Goal: Complete application form

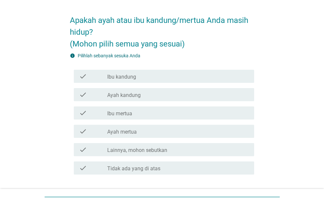
scroll to position [32, 0]
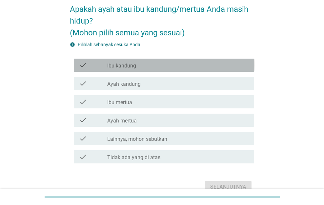
click at [164, 66] on div "check_box_outline_blank Ibu kandung" at bounding box center [178, 65] width 142 height 8
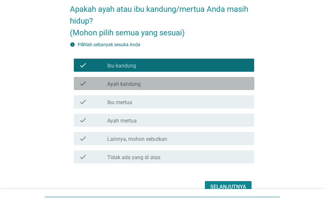
click at [160, 83] on div "check_box_outline_blank Ayah kandung" at bounding box center [178, 84] width 142 height 8
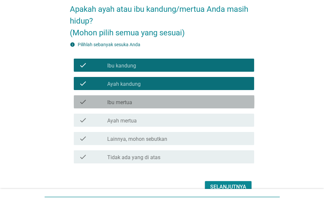
click at [161, 99] on div "check_box_outline_blank Ibu mertua" at bounding box center [178, 102] width 142 height 8
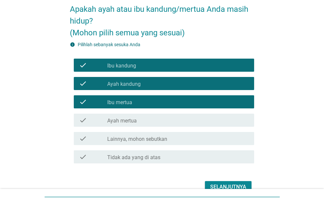
click at [166, 123] on div "check_box_outline_blank Ayah mertua" at bounding box center [178, 120] width 142 height 8
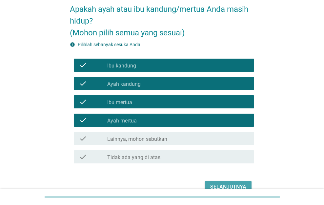
click at [223, 182] on button "Selanjutnya" at bounding box center [228, 187] width 47 height 12
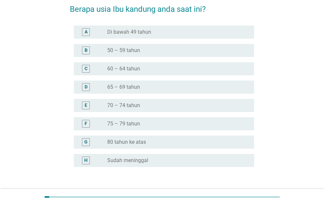
scroll to position [0, 0]
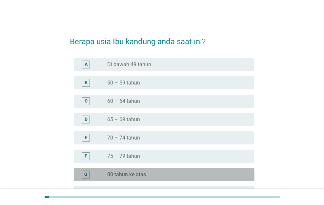
click at [147, 175] on div "radio_button_unchecked 80 tahun ke atas" at bounding box center [175, 175] width 136 height 7
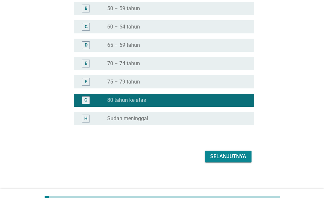
scroll to position [79, 0]
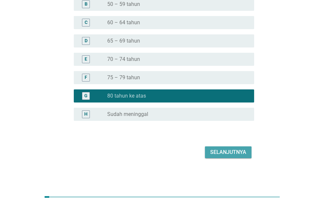
click at [225, 153] on div "Selanjutnya" at bounding box center [228, 153] width 36 height 8
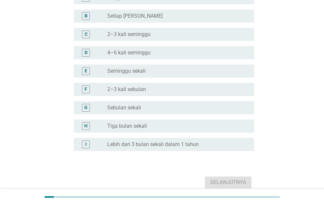
scroll to position [0, 0]
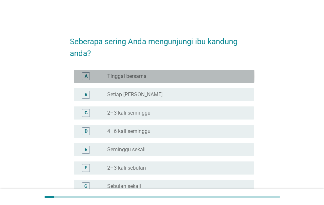
click at [164, 78] on div "radio_button_unchecked Tinggal bersama" at bounding box center [175, 76] width 136 height 7
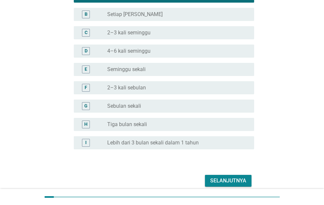
scroll to position [109, 0]
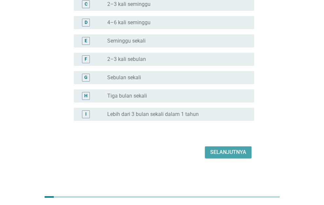
click at [225, 152] on div "Selanjutnya" at bounding box center [228, 153] width 36 height 8
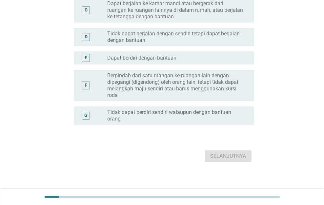
scroll to position [0, 0]
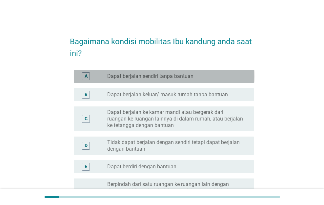
click at [173, 77] on label "Dapat berjalan sendiri tanpa bantuan" at bounding box center [150, 76] width 86 height 7
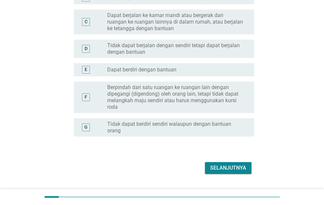
scroll to position [113, 0]
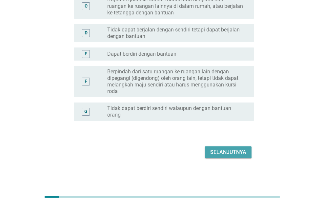
click at [233, 149] on div "Selanjutnya" at bounding box center [228, 153] width 36 height 8
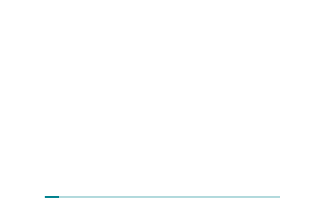
scroll to position [0, 0]
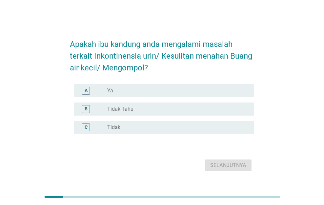
drag, startPoint x: 209, startPoint y: 92, endPoint x: 217, endPoint y: 118, distance: 27.4
click at [209, 92] on div "radio_button_unchecked Ya" at bounding box center [175, 91] width 136 height 7
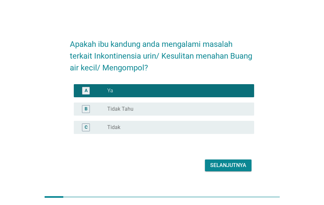
click at [227, 163] on div "Selanjutnya" at bounding box center [228, 166] width 36 height 8
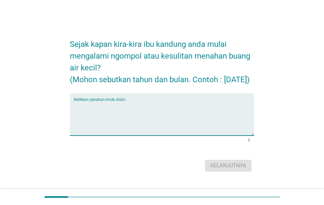
click at [189, 124] on textarea "Ketikkan jawaban Anda disini." at bounding box center [164, 118] width 181 height 34
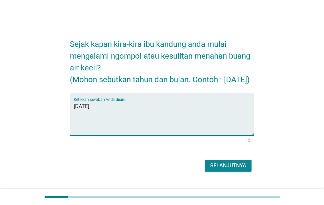
type textarea "januari 2023"
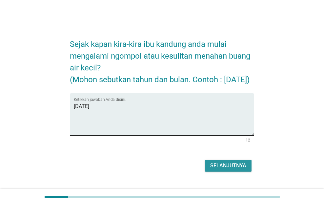
click at [205, 160] on button "Selanjutnya" at bounding box center [228, 166] width 47 height 12
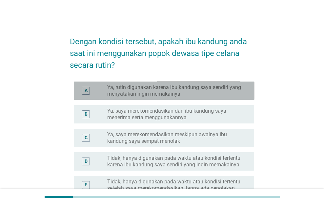
click at [191, 93] on label "Ya, rutin digunakan karena ibu kandung saya sendiri yang menyatakan ingin memak…" at bounding box center [175, 90] width 136 height 13
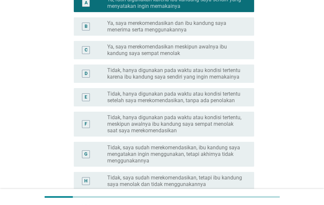
scroll to position [181, 0]
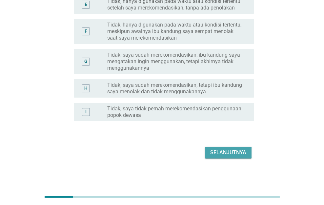
click at [223, 152] on div "Selanjutnya" at bounding box center [228, 153] width 36 height 8
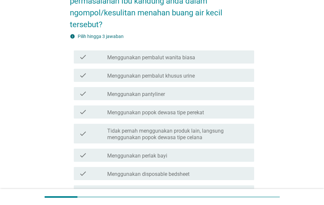
scroll to position [66, 0]
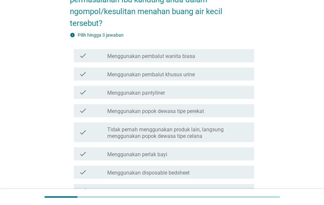
click at [208, 125] on div "check_box_outline_blank Tidak pernah menggunakan produk lain, langsung mengguna…" at bounding box center [178, 132] width 142 height 14
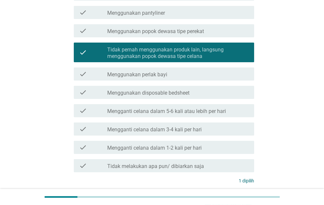
scroll to position [198, 0]
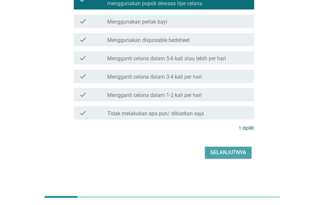
click at [237, 152] on div "Selanjutnya" at bounding box center [228, 153] width 36 height 8
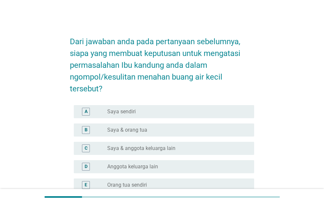
click at [231, 116] on div "A radio_button_unchecked Saya sendiri" at bounding box center [164, 111] width 181 height 13
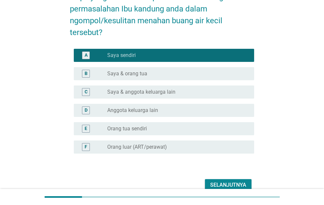
scroll to position [89, 0]
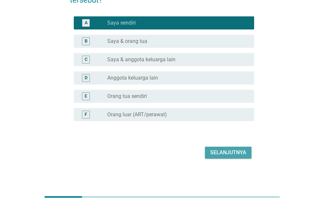
click at [237, 153] on div "Selanjutnya" at bounding box center [228, 153] width 36 height 8
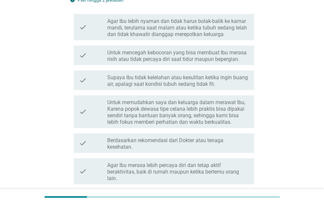
scroll to position [0, 0]
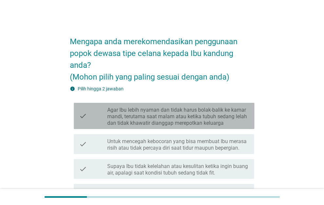
click at [233, 118] on label "Agar Ibu lebih nyaman dan tidak harus bolak-balik ke kamar mandi, terutama saat…" at bounding box center [178, 117] width 142 height 20
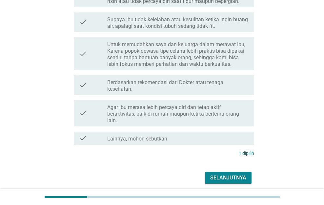
scroll to position [173, 0]
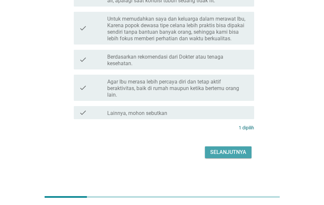
click at [240, 155] on div "Selanjutnya" at bounding box center [228, 153] width 36 height 8
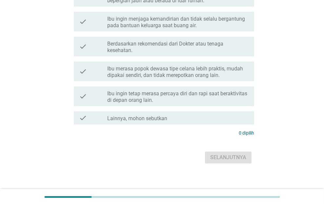
scroll to position [0, 0]
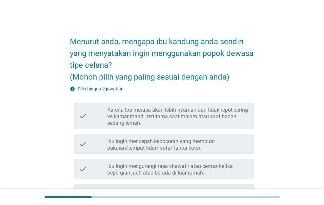
click at [240, 153] on div "check check_box_outline_blank Ibu ingin mencegah kebocoran yang membuat pakaian…" at bounding box center [164, 144] width 181 height 20
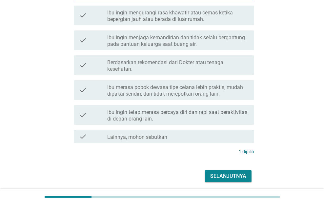
scroll to position [177, 0]
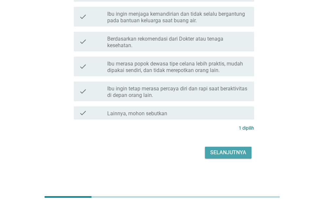
click at [239, 155] on div "Selanjutnya" at bounding box center [228, 153] width 36 height 8
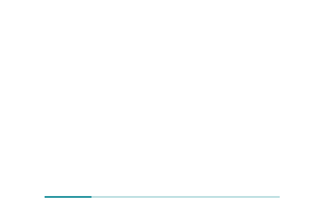
scroll to position [0, 0]
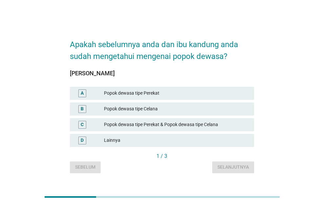
click at [234, 111] on div "Popok dewasa tipe Celana" at bounding box center [176, 109] width 145 height 8
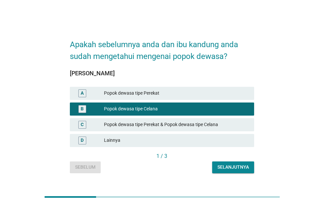
click at [242, 166] on div "Selanjutnya" at bounding box center [232, 167] width 31 height 7
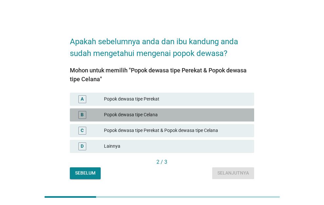
click at [230, 117] on div "Popok dewasa tipe Celana" at bounding box center [176, 115] width 145 height 8
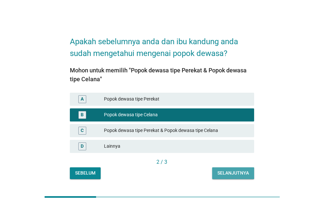
click at [238, 171] on div "Selanjutnya" at bounding box center [232, 173] width 31 height 7
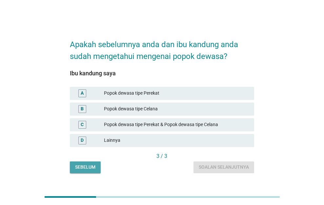
click at [91, 168] on div "Sebelum" at bounding box center [85, 167] width 20 height 7
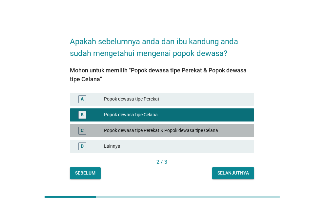
click at [116, 131] on div "Popok dewasa tipe Perekat & Popok dewasa tipe Celana" at bounding box center [176, 131] width 145 height 8
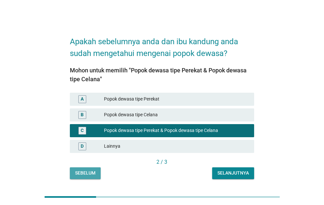
click at [86, 176] on div "Sebelum" at bounding box center [85, 173] width 20 height 7
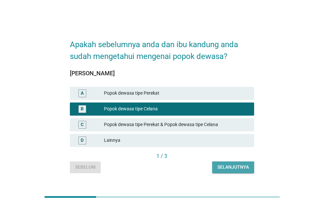
click at [217, 166] on button "Selanjutnya" at bounding box center [233, 168] width 42 height 12
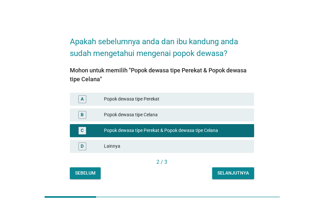
click at [217, 166] on div "2 / 3" at bounding box center [162, 162] width 185 height 9
click at [232, 174] on div "Selanjutnya" at bounding box center [232, 173] width 31 height 7
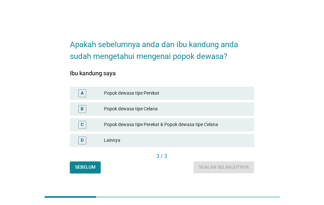
click at [217, 129] on div "Popok dewasa tipe Perekat & Popok dewasa tipe Celana" at bounding box center [176, 125] width 145 height 8
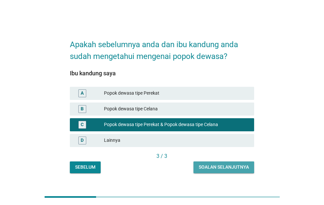
click at [229, 165] on div "Soalan selanjutnya" at bounding box center [224, 167] width 50 height 7
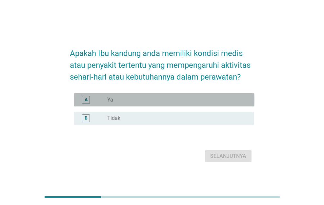
click at [232, 102] on div "radio_button_unchecked Ya" at bounding box center [175, 100] width 136 height 7
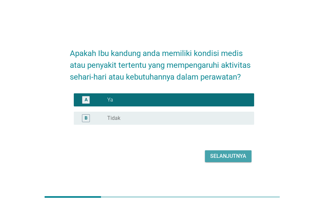
click at [243, 159] on div "Selanjutnya" at bounding box center [228, 157] width 36 height 8
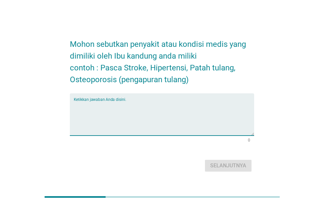
click at [227, 126] on textarea "Ketikkan jawaban Anda disini." at bounding box center [164, 118] width 181 height 34
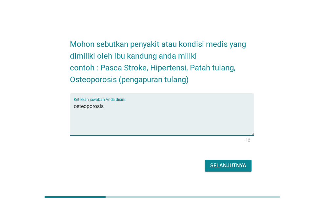
type textarea "osteoporosis"
click at [205, 160] on button "Selanjutnya" at bounding box center [228, 166] width 47 height 12
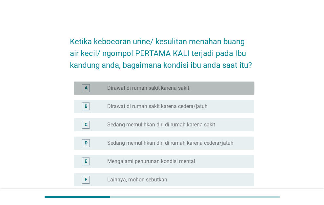
click at [211, 91] on div "radio_button_unchecked Dirawat di rumah sakit karena sakit" at bounding box center [175, 88] width 136 height 7
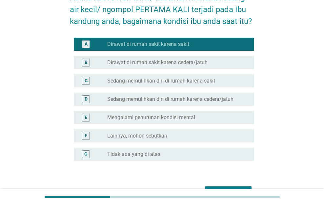
scroll to position [84, 0]
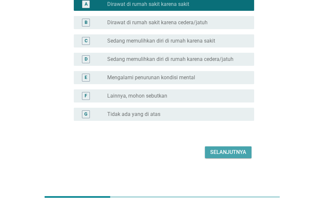
click at [230, 154] on div "Selanjutnya" at bounding box center [228, 153] width 36 height 8
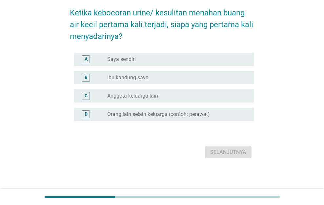
scroll to position [0, 0]
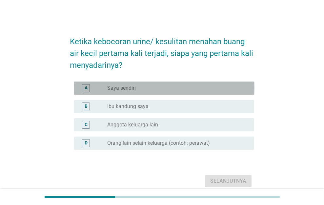
click at [217, 87] on div "radio_button_unchecked Saya sendiri" at bounding box center [175, 88] width 136 height 7
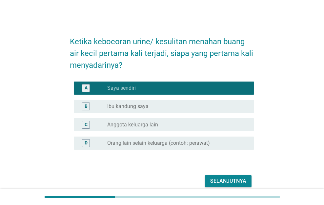
click at [231, 173] on form "Ketika kebocoran urine/ kesulitan menahan buang air kecil pertama kali terjadi,…" at bounding box center [162, 109] width 185 height 160
click at [232, 178] on div "Selanjutnya" at bounding box center [228, 181] width 36 height 8
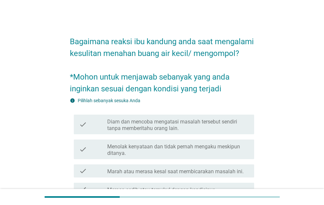
click at [233, 175] on label "Marah atau merasa kesal saat membicarakan masalah ini." at bounding box center [175, 172] width 136 height 7
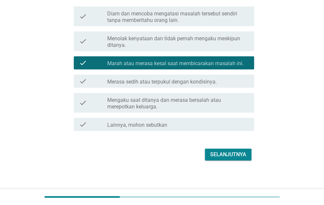
scroll to position [122, 0]
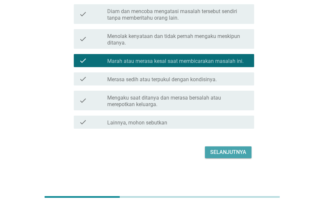
click at [226, 149] on div "Selanjutnya" at bounding box center [228, 153] width 36 height 8
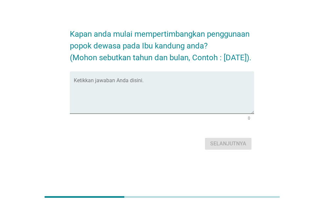
scroll to position [0, 0]
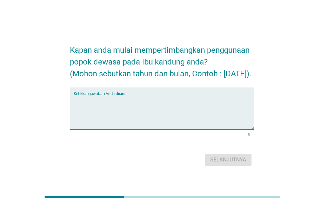
click at [217, 113] on textarea "Ketikkan jawaban Anda disini." at bounding box center [164, 112] width 181 height 34
type textarea "januari 2023"
click at [205, 154] on button "Selanjutnya" at bounding box center [228, 160] width 47 height 12
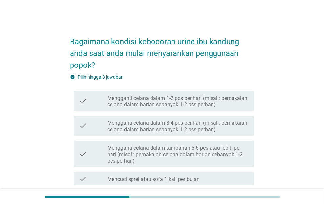
click at [213, 105] on label "Mengganti celana dalam 1-2 pcs per hari (misal : pemakaian celana dalam harian …" at bounding box center [178, 101] width 142 height 13
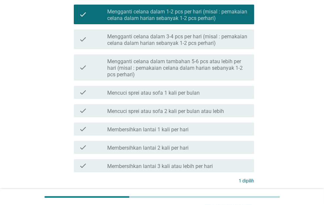
scroll to position [139, 0]
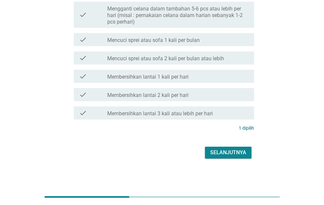
click at [219, 116] on div "check_box_outline_blank Membersihkan lantai 3 kali atau lebih per hari" at bounding box center [178, 113] width 142 height 8
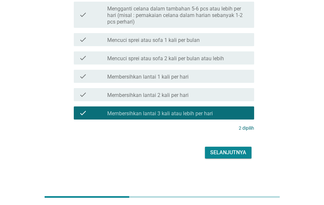
click at [209, 96] on div "check_box_outline_blank Membersihkan lantai 2 kali per hari" at bounding box center [178, 95] width 142 height 8
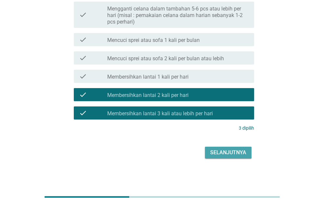
click at [221, 152] on div "Selanjutnya" at bounding box center [228, 153] width 36 height 8
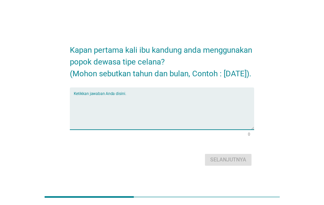
click at [211, 101] on textarea "Ketikkan jawaban Anda disini." at bounding box center [164, 112] width 181 height 34
type textarea "januari 2023"
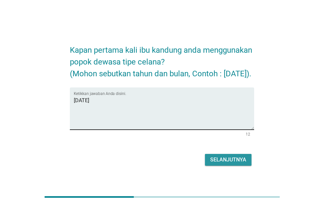
click at [205, 154] on button "Selanjutnya" at bounding box center [228, 160] width 47 height 12
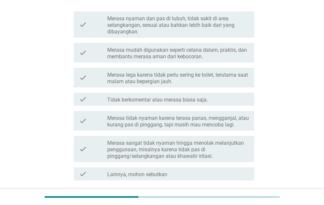
scroll to position [132, 0]
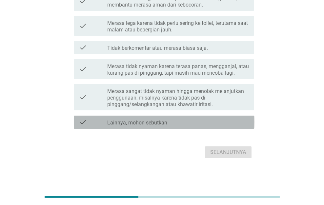
click at [219, 118] on div "check_box_outline_blank Lainnya, mohon sebutkan" at bounding box center [178, 122] width 142 height 8
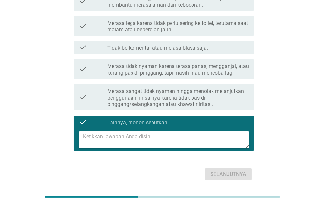
click at [219, 118] on div "check_box_outline_blank Lainnya, mohon sebutkan" at bounding box center [178, 122] width 142 height 8
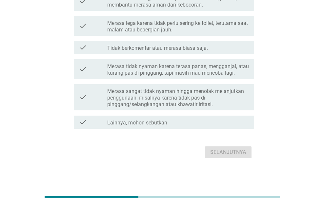
click at [214, 104] on label "Merasa sangat tidak nyaman hingga menolak melanjutkan penggunaan, misalnya kare…" at bounding box center [178, 98] width 142 height 20
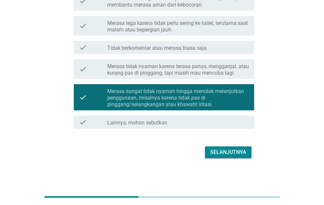
click at [227, 149] on div "Selanjutnya" at bounding box center [228, 153] width 36 height 8
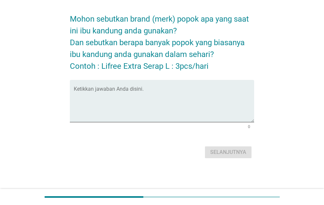
scroll to position [0, 0]
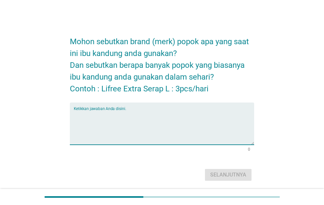
click at [214, 126] on textarea "Ketikkan jawaban Anda disini." at bounding box center [164, 128] width 181 height 34
type textarea "comfort"
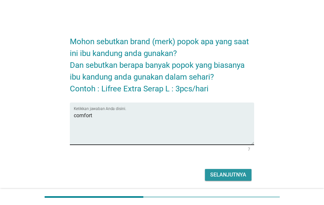
click at [205, 169] on button "Selanjutnya" at bounding box center [228, 175] width 47 height 12
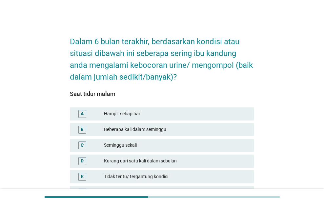
click at [208, 112] on div "Hampir setiap hari" at bounding box center [176, 114] width 145 height 8
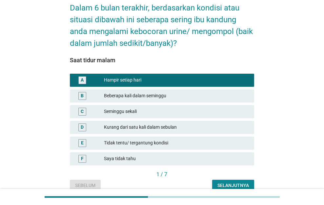
scroll to position [65, 0]
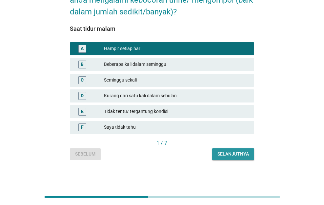
click at [240, 155] on div "Selanjutnya" at bounding box center [232, 154] width 31 height 7
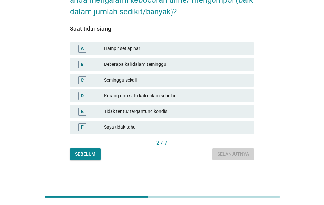
scroll to position [0, 0]
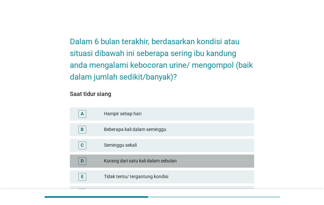
click at [240, 155] on div "D Kurang dari satu kali dalam sebulan" at bounding box center [162, 161] width 185 height 13
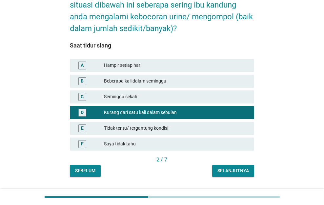
scroll to position [65, 0]
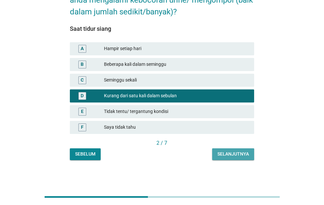
click at [240, 155] on div "Selanjutnya" at bounding box center [232, 154] width 31 height 7
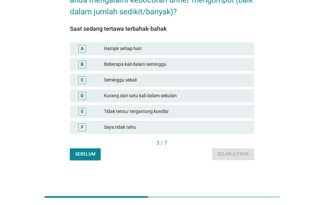
scroll to position [0, 0]
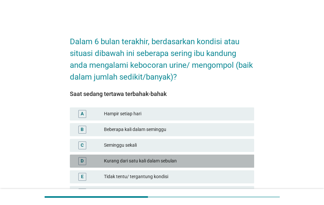
click at [240, 155] on div "D Kurang dari satu kali dalam sebulan" at bounding box center [162, 161] width 185 height 13
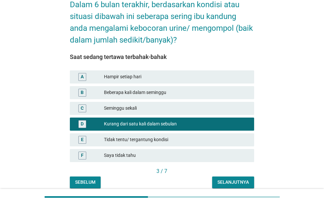
scroll to position [65, 0]
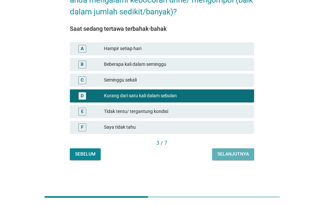
click at [240, 155] on div "Selanjutnya" at bounding box center [232, 154] width 31 height 7
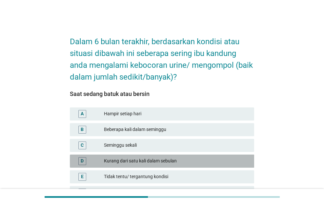
click at [240, 155] on div "D Kurang dari satu kali dalam sebulan" at bounding box center [162, 161] width 185 height 13
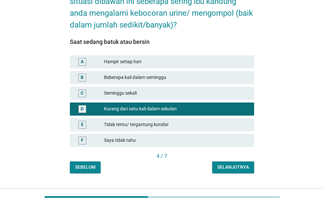
scroll to position [65, 0]
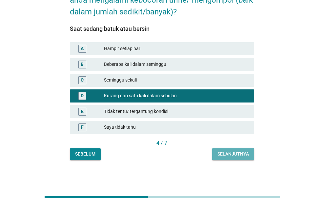
click at [239, 155] on div "Selanjutnya" at bounding box center [232, 154] width 31 height 7
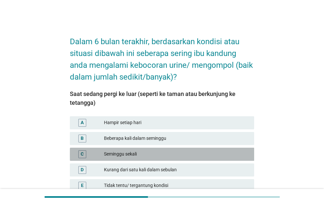
click at [239, 155] on div "Seminggu sekali" at bounding box center [176, 155] width 145 height 8
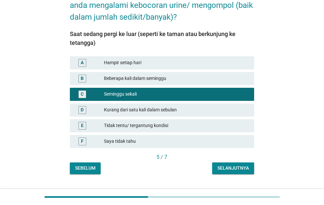
scroll to position [74, 0]
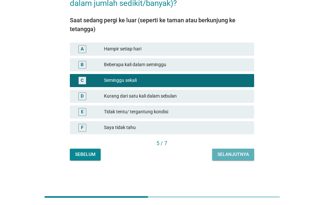
click at [239, 155] on div "Selanjutnya" at bounding box center [232, 154] width 31 height 7
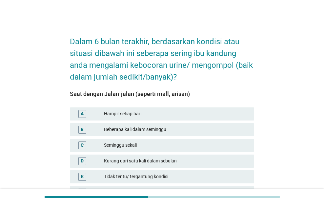
click at [239, 155] on div "D Kurang dari satu kali dalam sebulan" at bounding box center [162, 161] width 185 height 13
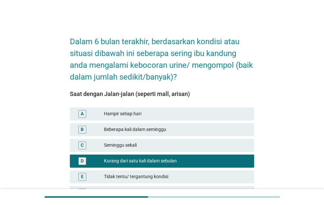
scroll to position [65, 0]
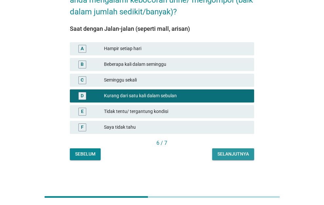
click at [239, 155] on div "Selanjutnya" at bounding box center [232, 154] width 31 height 7
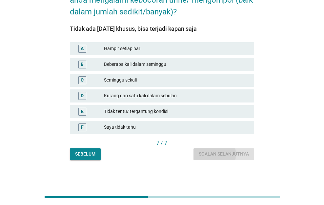
scroll to position [0, 0]
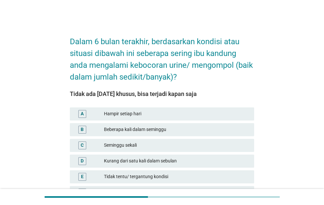
click at [239, 155] on div "D Kurang dari satu kali dalam sebulan" at bounding box center [162, 161] width 185 height 13
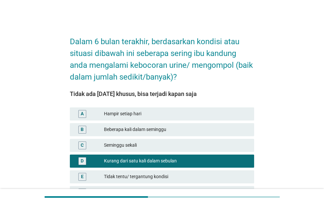
scroll to position [65, 0]
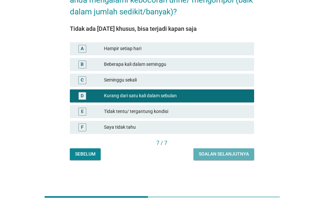
click at [239, 155] on div "Soalan selanjutnya" at bounding box center [224, 154] width 50 height 7
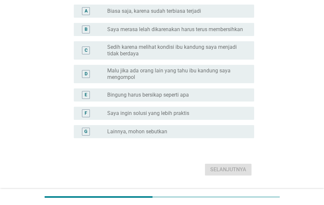
scroll to position [0, 0]
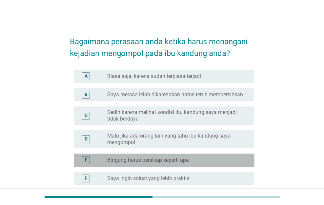
click at [239, 155] on div "E radio_button_unchecked Bingung harus bersikap seperti apa" at bounding box center [164, 160] width 181 height 13
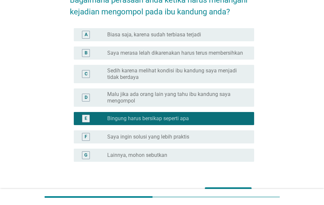
scroll to position [82, 0]
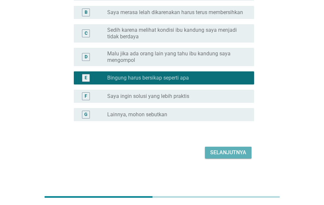
click at [239, 155] on div "Selanjutnya" at bounding box center [228, 153] width 36 height 8
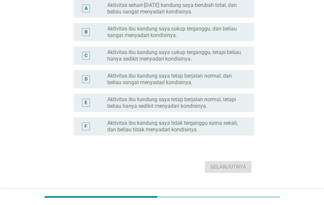
scroll to position [0, 0]
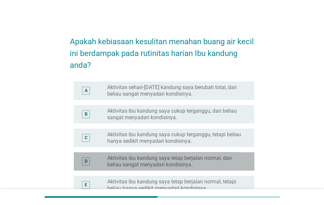
click at [239, 155] on label "Aktivitas ibu kandung saya tetap berjalan normal, dan beliau sangat menyadari k…" at bounding box center [175, 161] width 136 height 13
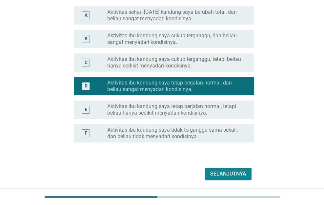
scroll to position [97, 0]
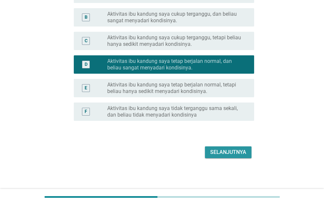
click at [239, 155] on div "Selanjutnya" at bounding box center [228, 153] width 36 height 8
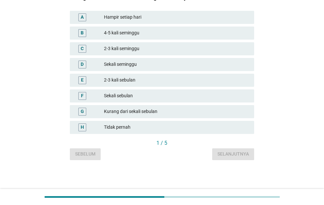
scroll to position [0, 0]
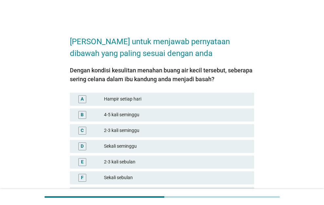
click at [239, 156] on div "E 2-3 kali sebulan" at bounding box center [162, 162] width 185 height 13
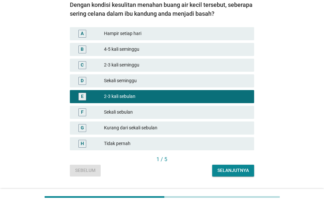
scroll to position [82, 0]
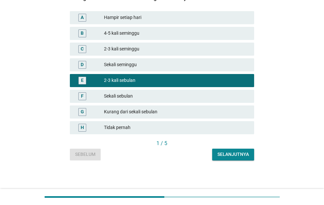
click at [239, 155] on div "Selanjutnya" at bounding box center [232, 154] width 31 height 7
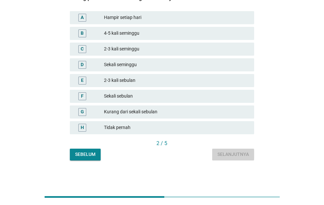
scroll to position [0, 0]
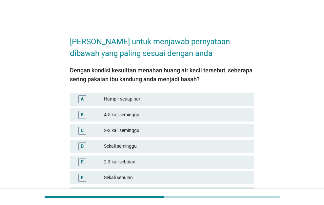
click at [239, 155] on div "E 2-3 kali sebulan" at bounding box center [162, 162] width 187 height 16
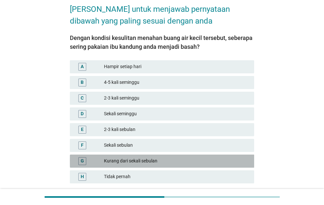
click at [238, 155] on div "G Kurang dari sekali sebulan" at bounding box center [162, 161] width 185 height 13
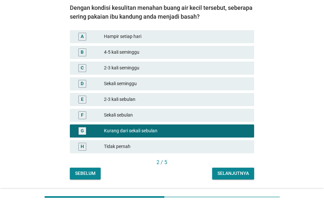
scroll to position [82, 0]
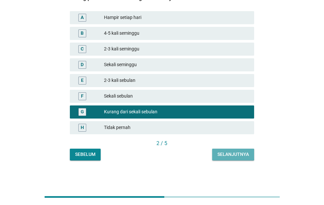
click at [238, 155] on div "Selanjutnya" at bounding box center [232, 154] width 31 height 7
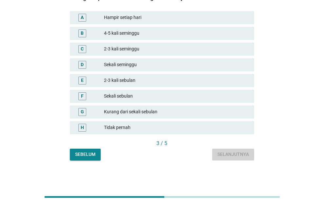
scroll to position [0, 0]
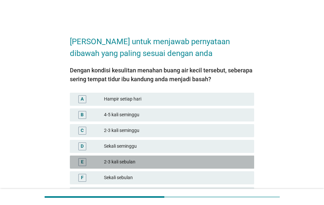
click at [238, 156] on div "E 2-3 kali sebulan" at bounding box center [162, 162] width 185 height 13
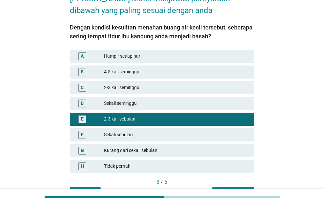
scroll to position [82, 0]
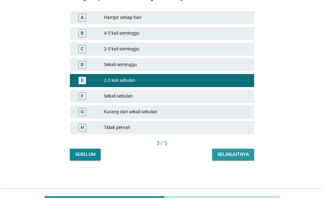
click at [238, 155] on div "Selanjutnya" at bounding box center [232, 154] width 31 height 7
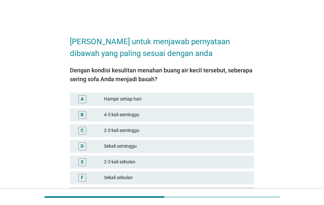
click at [238, 156] on div "E 2-3 kali sebulan" at bounding box center [162, 162] width 185 height 13
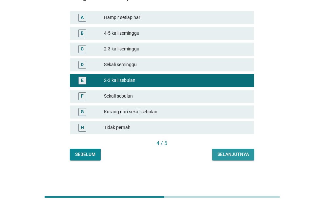
click at [238, 155] on div "Selanjutnya" at bounding box center [232, 154] width 31 height 7
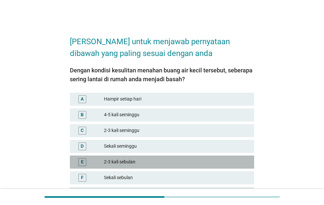
click at [238, 156] on div "E 2-3 kali sebulan" at bounding box center [162, 162] width 185 height 13
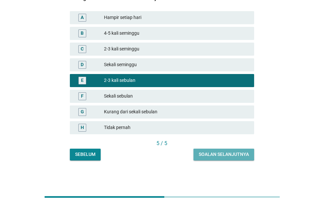
click at [238, 155] on div "Soalan selanjutnya" at bounding box center [224, 154] width 50 height 7
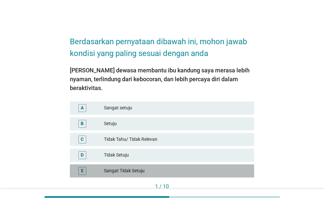
click at [238, 165] on div "E Sangat Tidak Setuju" at bounding box center [162, 171] width 185 height 13
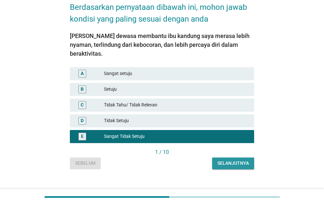
click at [238, 160] on div "Selanjutnya" at bounding box center [232, 163] width 31 height 7
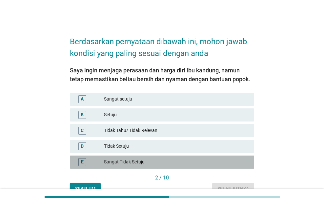
click at [238, 156] on div "E Sangat Tidak Setuju" at bounding box center [162, 162] width 185 height 13
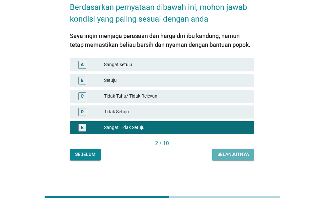
click at [238, 155] on div "Selanjutnya" at bounding box center [232, 154] width 31 height 7
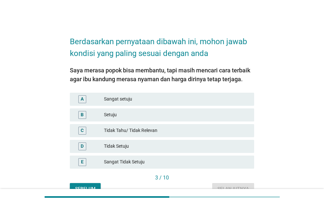
click at [238, 156] on div "E Sangat Tidak Setuju" at bounding box center [162, 162] width 185 height 13
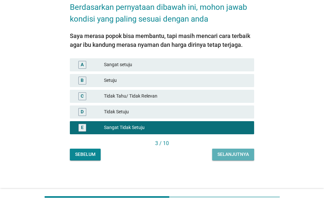
click at [238, 155] on div "Selanjutnya" at bounding box center [232, 154] width 31 height 7
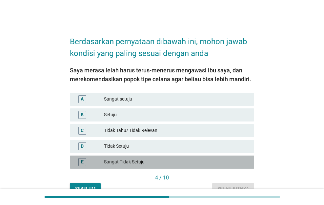
click at [238, 156] on div "E Sangat Tidak Setuju" at bounding box center [162, 162] width 185 height 13
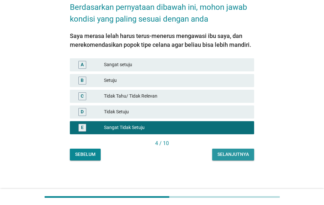
click at [238, 155] on div "Selanjutnya" at bounding box center [232, 154] width 31 height 7
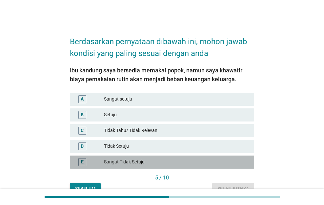
click at [238, 156] on div "E Sangat Tidak Setuju" at bounding box center [162, 162] width 185 height 13
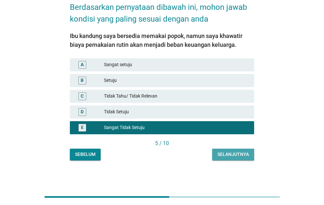
click at [238, 155] on div "Selanjutnya" at bounding box center [232, 154] width 31 height 7
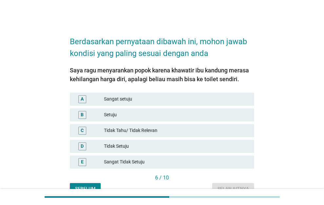
click at [238, 155] on div "E Sangat Tidak Setuju" at bounding box center [162, 162] width 187 height 16
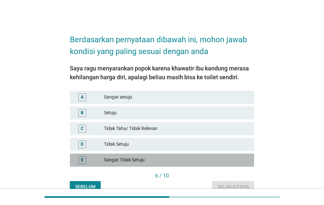
click at [237, 154] on div "E Sangat Tidak Setuju" at bounding box center [162, 160] width 185 height 13
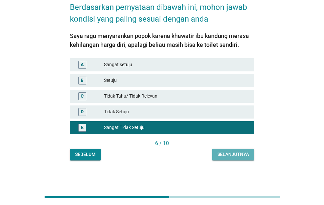
click at [237, 154] on div "Selanjutnya" at bounding box center [232, 154] width 31 height 7
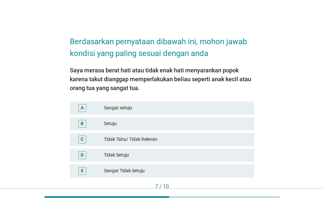
click at [237, 154] on div "Tidak Setuju" at bounding box center [176, 156] width 145 height 8
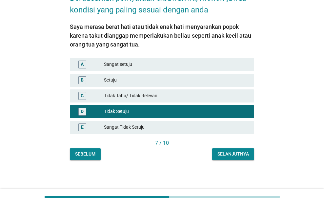
click at [237, 155] on div "Selanjutnya" at bounding box center [232, 154] width 31 height 7
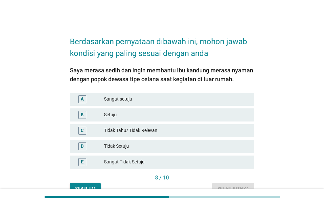
click at [237, 154] on div "E Sangat Tidak Setuju" at bounding box center [162, 162] width 187 height 16
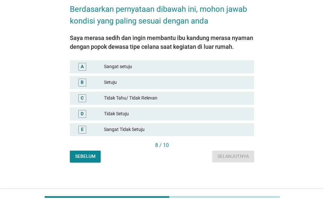
click at [237, 154] on div "Sebelum Selanjutnya" at bounding box center [162, 157] width 185 height 12
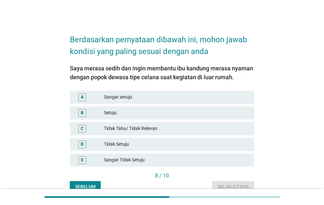
click at [236, 156] on div "Sangat Tidak Setuju" at bounding box center [176, 160] width 145 height 8
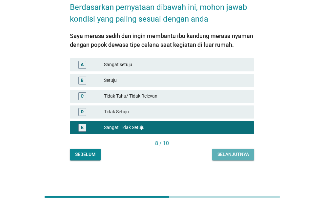
click at [236, 156] on div "Selanjutnya" at bounding box center [232, 154] width 31 height 7
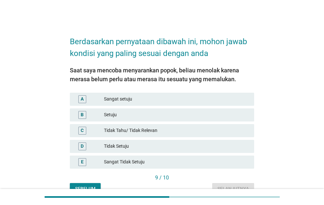
click at [236, 156] on div "E Sangat Tidak Setuju" at bounding box center [162, 162] width 185 height 13
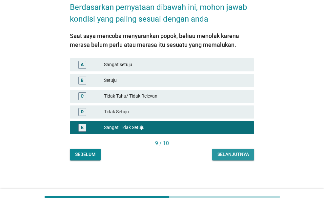
click at [236, 156] on div "Selanjutnya" at bounding box center [232, 154] width 31 height 7
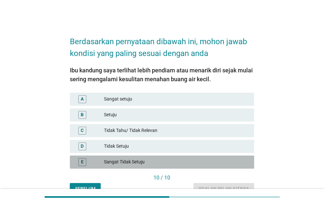
click at [236, 156] on div "E Sangat Tidak Setuju" at bounding box center [162, 162] width 185 height 13
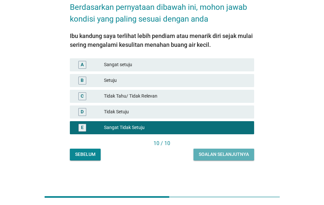
click at [236, 156] on div "Soalan selanjutnya" at bounding box center [224, 154] width 50 height 7
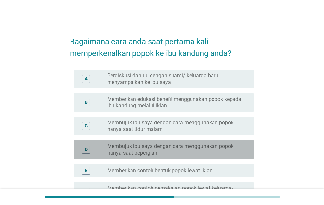
click at [236, 156] on label "Membujuk ibu saya dengan cara menggunakan popok hanya saat bepergian" at bounding box center [175, 149] width 136 height 13
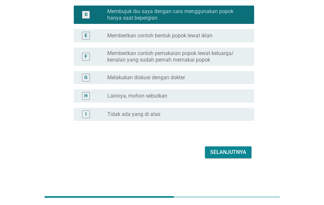
click at [236, 155] on div "Selanjutnya" at bounding box center [228, 153] width 36 height 8
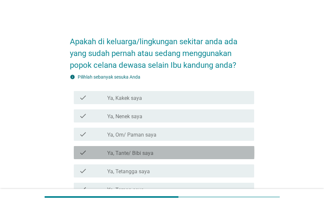
click at [236, 155] on div "check_box_outline_blank Ya, Tante/ Bibi saya" at bounding box center [178, 153] width 142 height 8
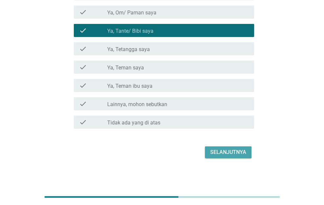
click at [236, 155] on div "Selanjutnya" at bounding box center [228, 153] width 36 height 8
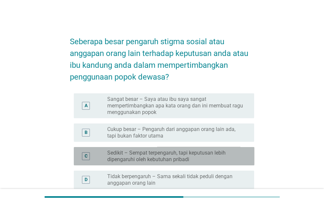
click at [236, 155] on label "Sedikit – Sempat terpengaruh, tapi keputusan lebih dipengaruhi oleh kebutuhan p…" at bounding box center [175, 156] width 136 height 13
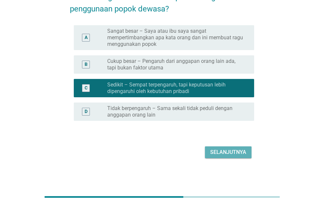
click at [236, 154] on div "Selanjutnya" at bounding box center [228, 153] width 36 height 8
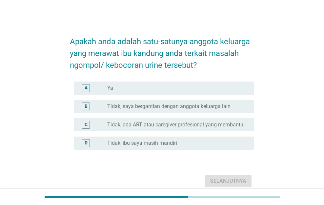
click at [236, 154] on div "A radio_button_unchecked Ya B radio_button_unchecked Tidak, saya bergantian den…" at bounding box center [162, 119] width 185 height 81
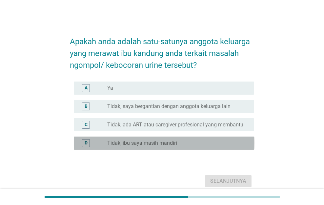
click at [229, 148] on div "D radio_button_unchecked Tidak, ibu saya masih mandiri" at bounding box center [164, 143] width 181 height 13
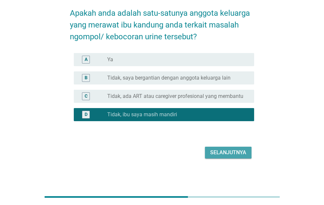
click at [230, 149] on div "Selanjutnya" at bounding box center [228, 153] width 36 height 8
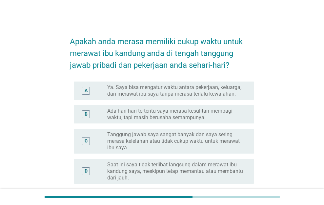
click at [230, 149] on label "Tanggung jawab saya sangat banyak dan saya sering merasa kelelahan atau tidak c…" at bounding box center [175, 142] width 136 height 20
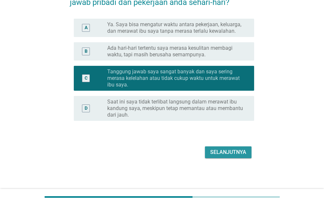
click at [230, 149] on div "Selanjutnya" at bounding box center [228, 153] width 36 height 8
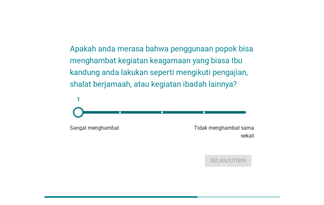
click at [244, 114] on div "1" at bounding box center [162, 112] width 168 height 3
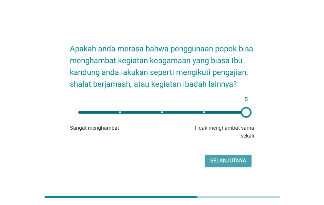
click at [236, 163] on div "Selanjutnya" at bounding box center [228, 161] width 36 height 8
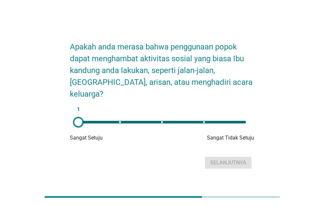
click at [242, 116] on div "1" at bounding box center [162, 122] width 178 height 13
type input "5"
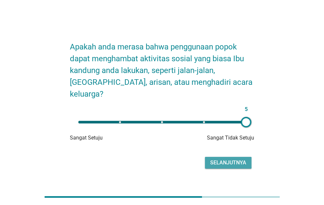
click at [237, 159] on div "Selanjutnya" at bounding box center [228, 163] width 36 height 8
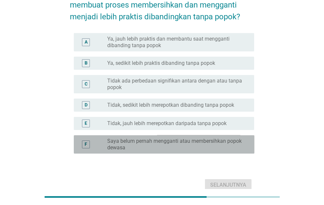
click at [228, 150] on label "Saya belum pernah mengganti atau membersihkan popok dewasa" at bounding box center [175, 144] width 136 height 13
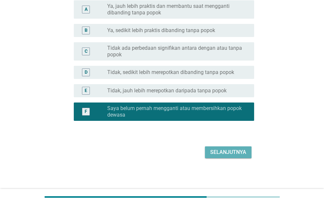
click at [228, 150] on div "Selanjutnya" at bounding box center [228, 153] width 36 height 8
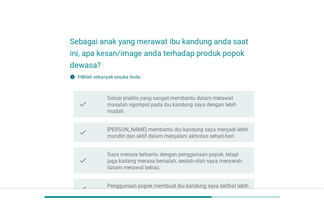
click at [228, 150] on div "check_box_outline_blank Saya merasa terbantu dengan penggunaan popok, tetapi ju…" at bounding box center [178, 160] width 142 height 21
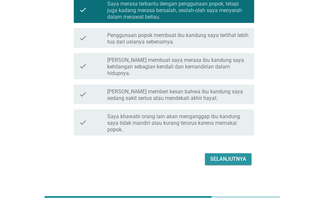
click at [228, 155] on div "Selanjutnya" at bounding box center [228, 159] width 36 height 8
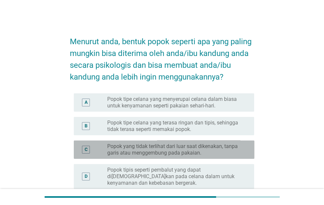
click at [228, 150] on label "Popok yang tidak terlihat dari luar saat dikenakan, tanpa garis atau menggembun…" at bounding box center [175, 149] width 136 height 13
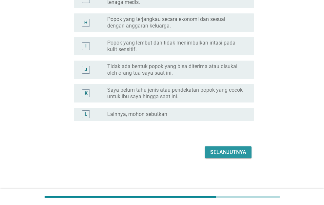
click at [228, 150] on div "Selanjutnya" at bounding box center [228, 153] width 36 height 8
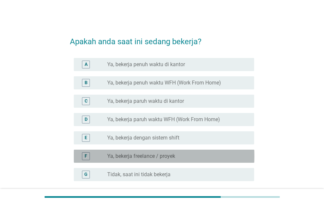
click at [228, 150] on div "F radio_button_unchecked Ya, bekerja freelance / proyek" at bounding box center [164, 156] width 181 height 13
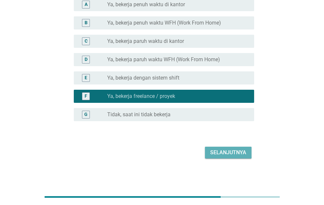
click at [228, 149] on div "Selanjutnya" at bounding box center [228, 153] width 36 height 8
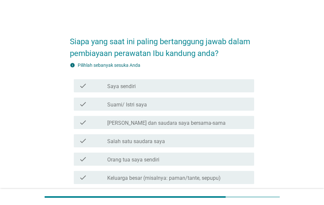
click at [228, 149] on div "check check_box_outline_blank Salah satu saudara saya" at bounding box center [162, 141] width 185 height 18
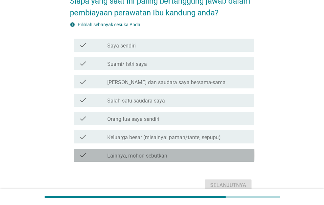
click at [228, 149] on div "check check_box_outline_blank Lainnya, mohon sebutkan" at bounding box center [164, 155] width 181 height 13
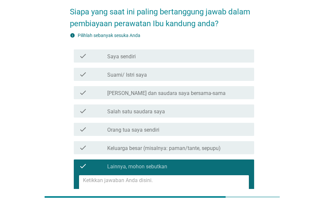
click at [228, 150] on div "check_box_outline_blank Keluarga besar (misalnya: paman/tante, sepupu)" at bounding box center [178, 148] width 142 height 8
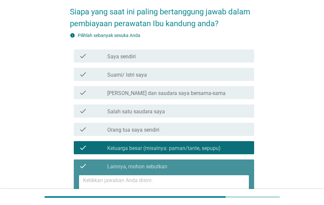
click at [230, 160] on div "check check_box_outline_blank Lainnya, mohon sebutkan" at bounding box center [164, 166] width 181 height 13
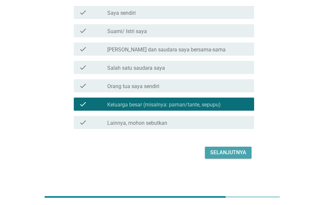
click at [230, 155] on div "Selanjutnya" at bounding box center [228, 153] width 36 height 8
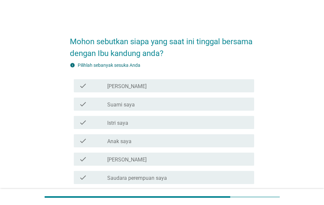
click at [230, 155] on div "check check_box_outline_blank Ayah saya" at bounding box center [164, 159] width 181 height 13
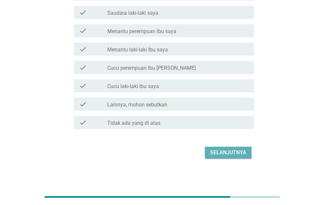
click at [230, 154] on div "Selanjutnya" at bounding box center [228, 153] width 36 height 8
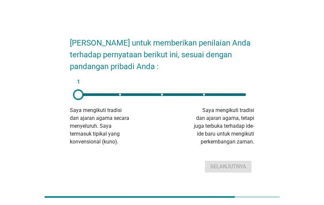
click at [244, 95] on div "1" at bounding box center [162, 94] width 168 height 3
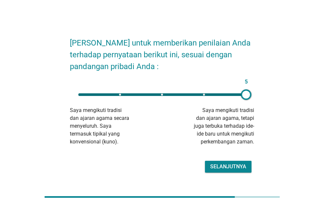
click at [223, 166] on div "Selanjutnya" at bounding box center [228, 167] width 36 height 8
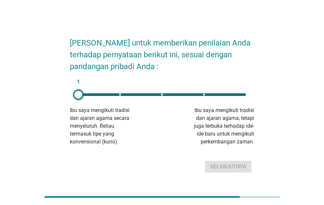
click at [243, 94] on div "1" at bounding box center [162, 94] width 168 height 3
type input "5"
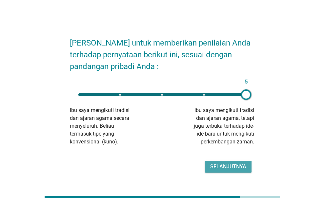
click at [234, 163] on button "Selanjutnya" at bounding box center [228, 167] width 47 height 12
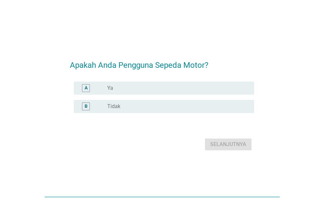
click at [216, 90] on div "radio_button_unchecked Ya" at bounding box center [175, 88] width 136 height 7
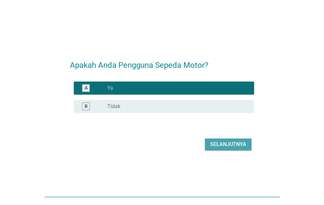
click at [228, 142] on div "Selanjutnya" at bounding box center [228, 145] width 36 height 8
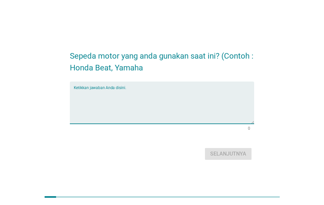
click at [214, 95] on textarea "Ketikkan jawaban Anda disini." at bounding box center [164, 107] width 181 height 34
type textarea "force"
click at [205, 148] on button "Selanjutnya" at bounding box center [228, 154] width 47 height 12
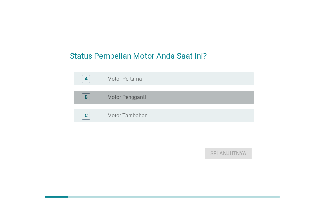
click at [217, 95] on div "radio_button_unchecked Motor Pengganti" at bounding box center [175, 97] width 136 height 7
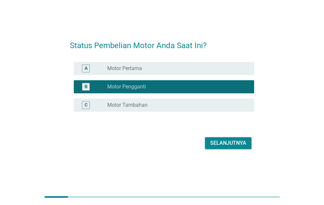
scroll to position [16, 0]
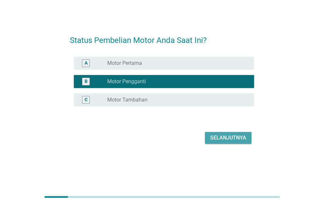
click at [231, 141] on div "Selanjutnya" at bounding box center [228, 138] width 36 height 8
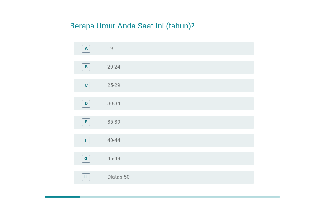
scroll to position [0, 0]
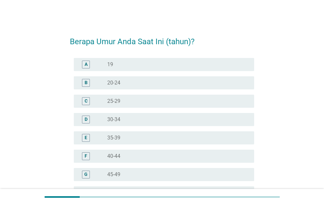
click at [231, 170] on div "G radio_button_unchecked 45-49" at bounding box center [164, 174] width 181 height 13
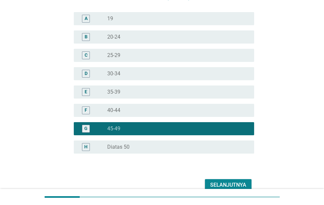
scroll to position [79, 0]
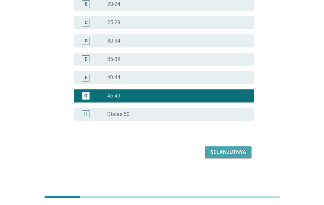
click at [233, 156] on button "Selanjutnya" at bounding box center [228, 153] width 47 height 12
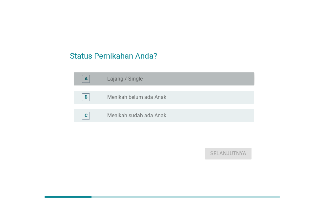
click at [221, 73] on div "A radio_button_unchecked Lajang / Single" at bounding box center [164, 78] width 181 height 13
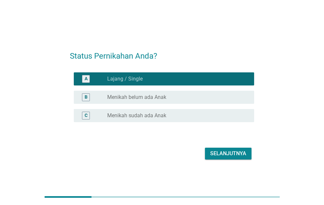
click at [232, 153] on div "Selanjutnya" at bounding box center [228, 154] width 36 height 8
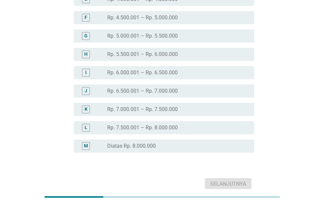
scroll to position [170, 0]
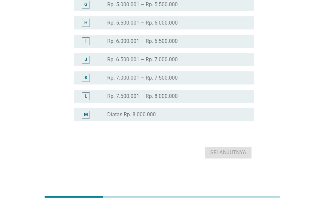
click at [212, 109] on div "M radio_button_unchecked Diatas Rp. 8.000.000" at bounding box center [164, 114] width 181 height 13
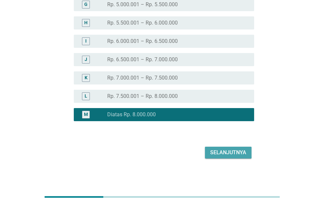
click at [218, 150] on div "Selanjutnya" at bounding box center [228, 153] width 36 height 8
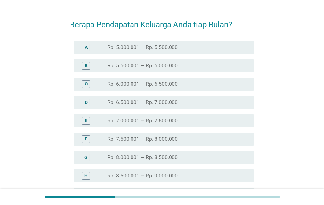
scroll to position [189, 0]
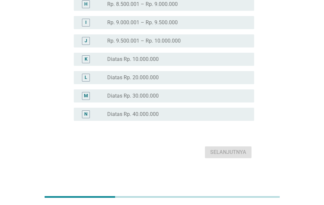
click at [210, 75] on div "radio_button_unchecked Diatas Rp. 20.000.000" at bounding box center [175, 77] width 136 height 7
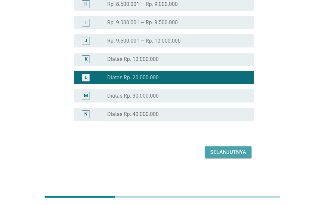
click at [216, 147] on button "Selanjutnya" at bounding box center [228, 153] width 47 height 12
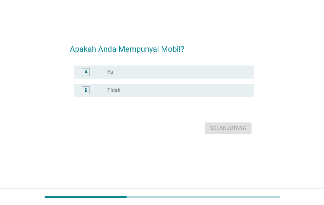
scroll to position [0, 0]
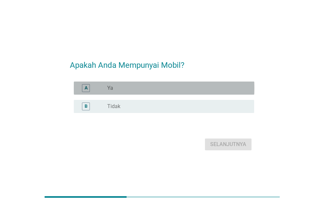
click at [213, 87] on div "radio_button_unchecked Ya" at bounding box center [175, 88] width 136 height 7
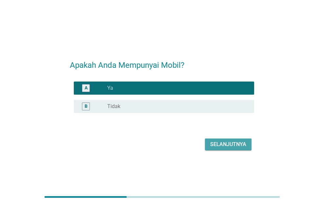
click at [227, 147] on div "Selanjutnya" at bounding box center [228, 145] width 36 height 8
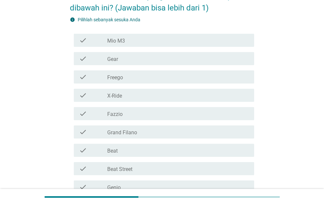
scroll to position [147, 0]
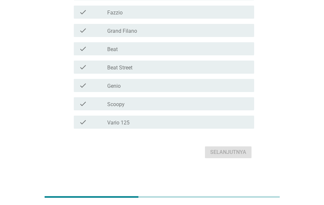
click at [223, 125] on div "check_box_outline_blank Vario 125" at bounding box center [178, 122] width 142 height 8
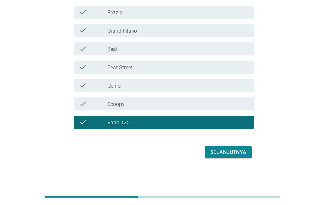
click at [225, 160] on div "Pilihkan model motor yang anda ketahui dari pilihan dibawah ini? (Jawaban bisa …" at bounding box center [162, 21] width 195 height 289
click at [224, 155] on div "Selanjutnya" at bounding box center [228, 153] width 36 height 8
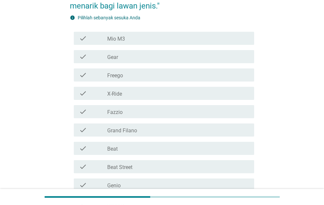
scroll to position [195, 0]
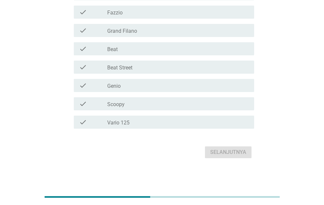
click at [218, 120] on div "check_box_outline_blank Vario 125" at bounding box center [178, 122] width 142 height 8
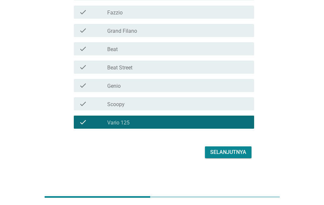
click at [220, 156] on button "Selanjutnya" at bounding box center [228, 153] width 47 height 12
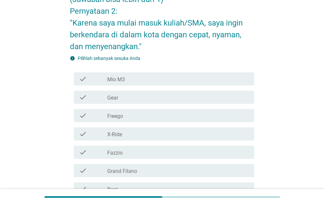
scroll to position [206, 0]
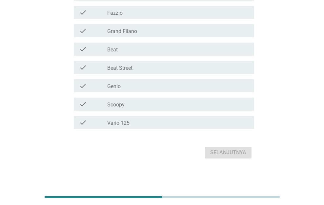
click at [216, 125] on div "check_box_outline_blank Vario 125" at bounding box center [178, 123] width 142 height 8
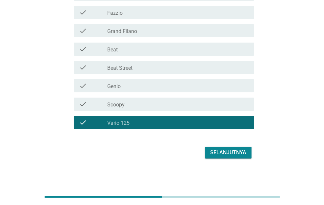
click at [233, 160] on div "Selanjutnya" at bounding box center [162, 153] width 185 height 16
click at [231, 153] on div "Selanjutnya" at bounding box center [228, 153] width 36 height 8
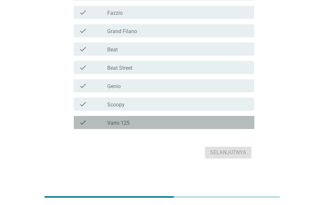
drag, startPoint x: 217, startPoint y: 122, endPoint x: 221, endPoint y: 160, distance: 37.9
click at [217, 122] on div "check_box_outline_blank Vario 125" at bounding box center [178, 123] width 142 height 8
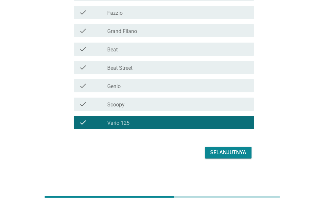
drag, startPoint x: 221, startPoint y: 164, endPoint x: 220, endPoint y: 160, distance: 3.6
drag, startPoint x: 220, startPoint y: 159, endPoint x: 221, endPoint y: 155, distance: 4.3
click at [221, 155] on div "Selanjutnya" at bounding box center [162, 153] width 185 height 16
click at [221, 155] on div "Selanjutnya" at bounding box center [228, 153] width 36 height 8
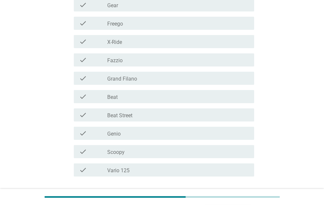
scroll to position [195, 0]
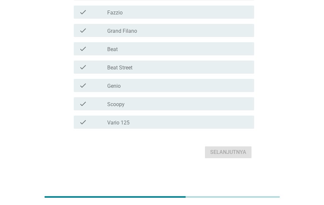
click at [209, 119] on div "check_box_outline_blank Vario 125" at bounding box center [178, 122] width 142 height 8
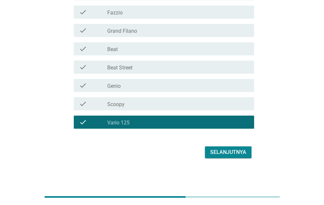
click at [218, 155] on div "Selanjutnya" at bounding box center [228, 153] width 36 height 8
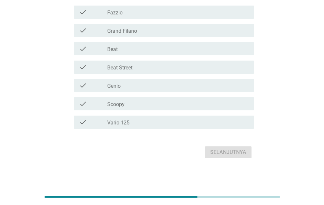
click at [208, 121] on div "check_box_outline_blank Vario 125" at bounding box center [178, 122] width 142 height 8
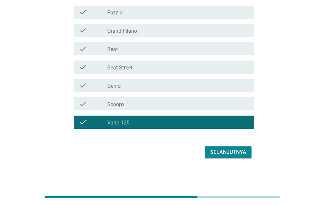
click at [220, 157] on button "Selanjutnya" at bounding box center [228, 153] width 47 height 12
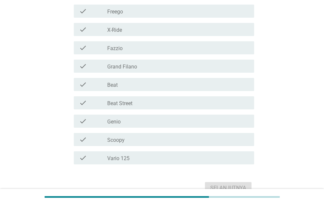
scroll to position [206, 0]
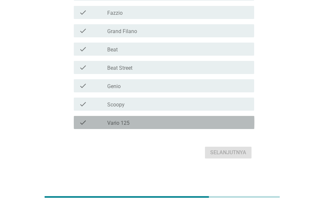
click at [210, 122] on div "check_box_outline_blank Vario 125" at bounding box center [178, 123] width 142 height 8
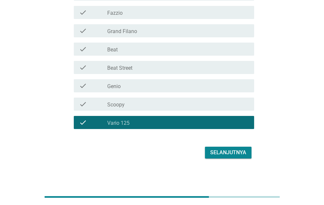
click at [218, 149] on div "Selanjutnya" at bounding box center [228, 153] width 36 height 8
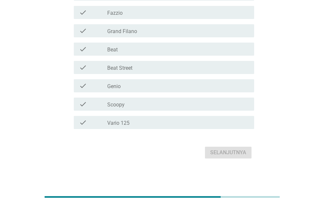
click at [219, 128] on div "check check_box_outline_blank Vario 125" at bounding box center [162, 122] width 185 height 18
click at [219, 127] on div "check check_box_outline_blank Vario 125" at bounding box center [164, 122] width 181 height 13
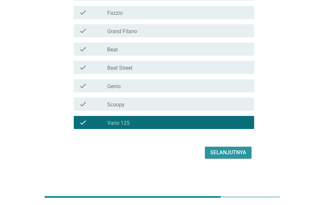
click at [221, 152] on div "Selanjutnya" at bounding box center [228, 153] width 36 height 8
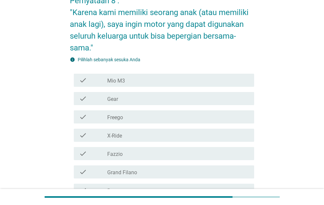
scroll to position [218, 0]
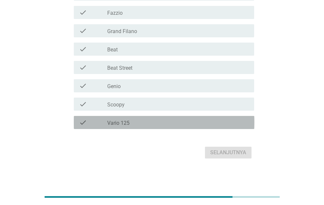
click at [211, 120] on div "check_box_outline_blank Vario 125" at bounding box center [178, 123] width 142 height 8
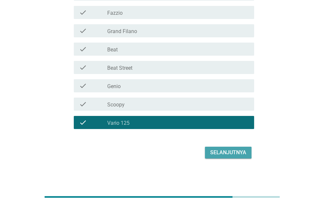
click at [224, 149] on div "Selanjutnya" at bounding box center [228, 153] width 36 height 8
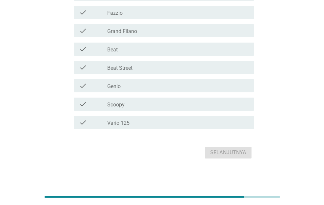
click at [206, 122] on div "check_box_outline_blank Vario 125" at bounding box center [178, 123] width 142 height 8
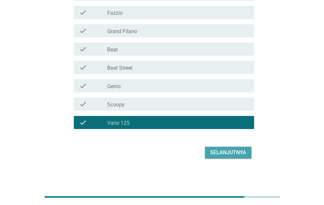
click at [218, 149] on div "Selanjutnya" at bounding box center [228, 153] width 36 height 8
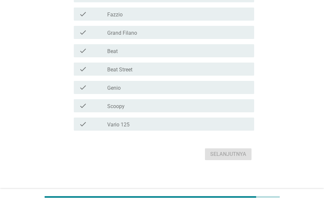
scroll to position [195, 0]
